Goal: Navigation & Orientation: Find specific page/section

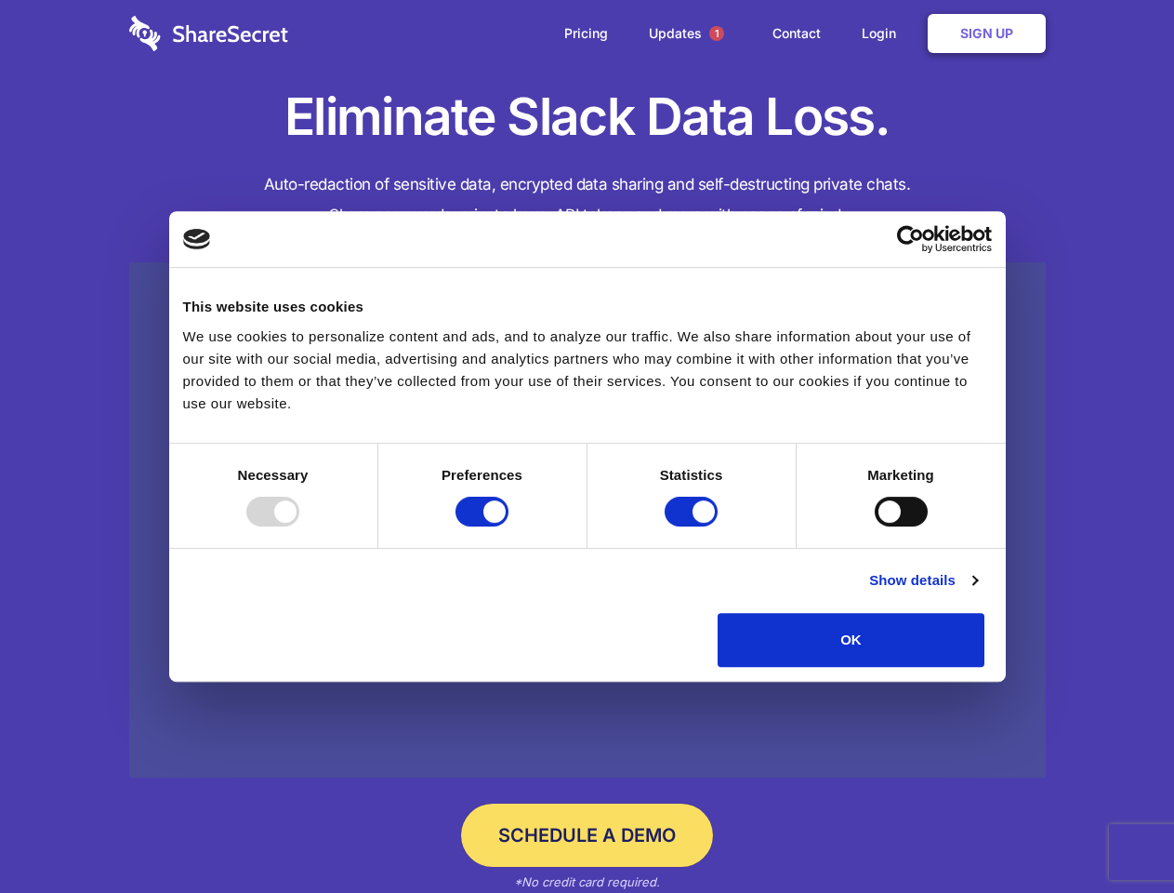
click at [299, 526] on div at bounding box center [272, 512] width 53 height 30
click at [509, 526] on input "Preferences" at bounding box center [482, 512] width 53 height 30
checkbox input "false"
click at [694, 526] on input "Statistics" at bounding box center [691, 512] width 53 height 30
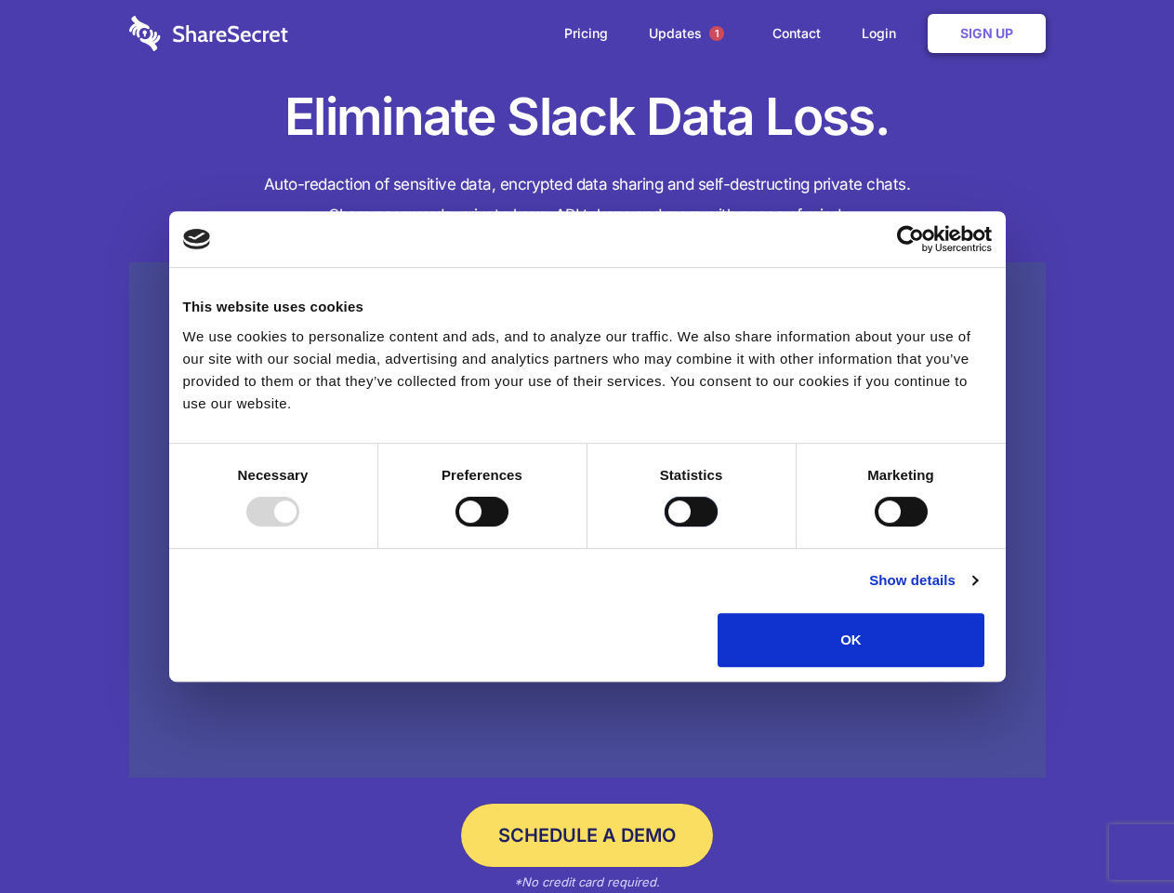
checkbox input "false"
click at [875, 526] on input "Marketing" at bounding box center [901, 512] width 53 height 30
checkbox input "true"
click at [977, 591] on link "Show details" at bounding box center [923, 580] width 108 height 22
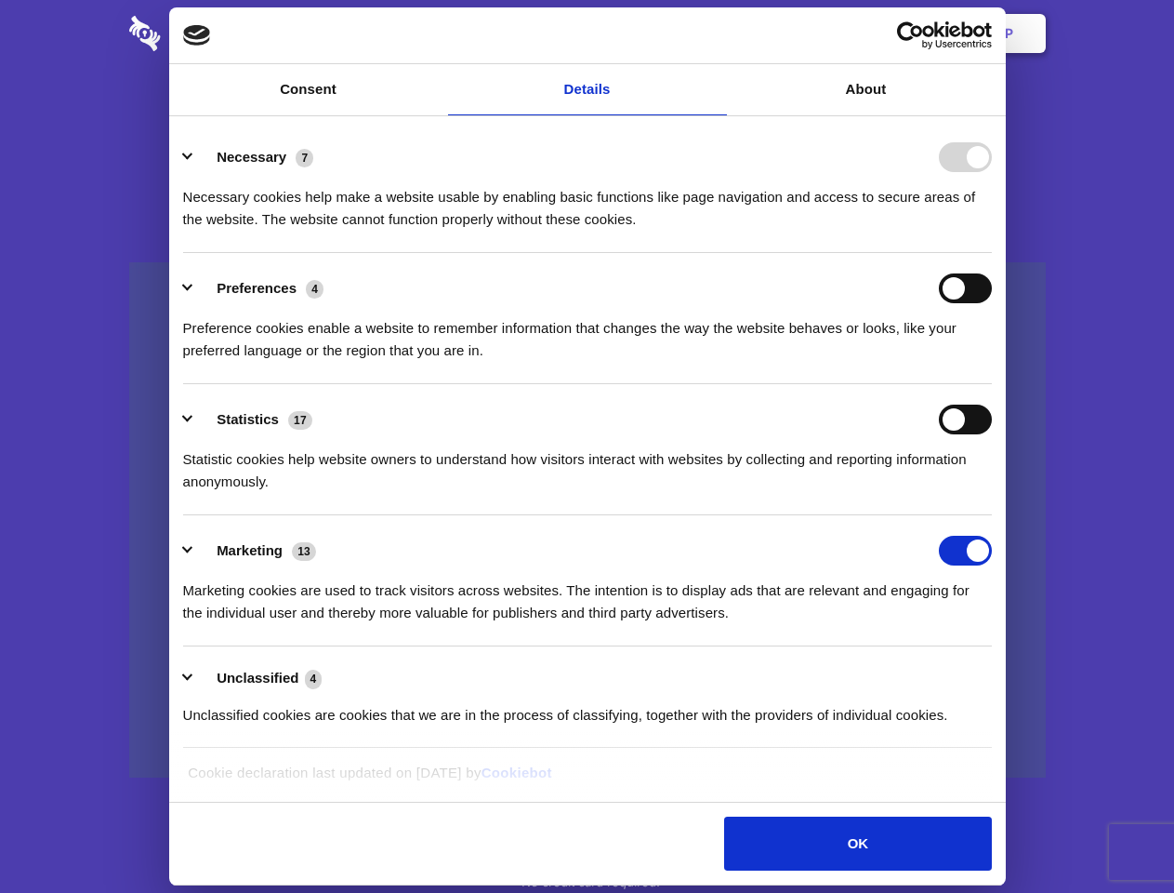
click at [992, 231] on div "Necessary 7 Necessary cookies help make a website usable by enabling basic func…" at bounding box center [587, 186] width 809 height 88
click at [716, 33] on span "1" at bounding box center [716, 33] width 15 height 15
